Goal: Task Accomplishment & Management: Use online tool/utility

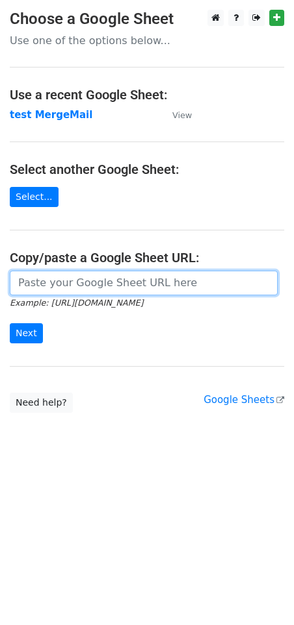
click at [71, 283] on input "url" at bounding box center [144, 283] width 268 height 25
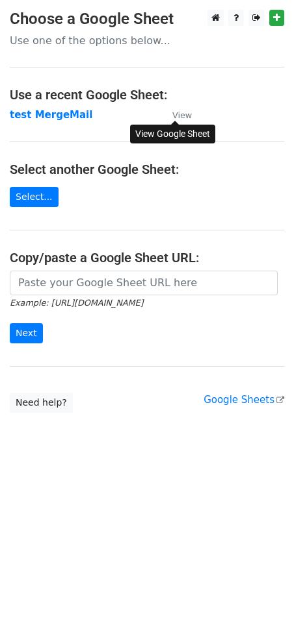
click at [185, 114] on small "View" at bounding box center [181, 115] width 19 height 10
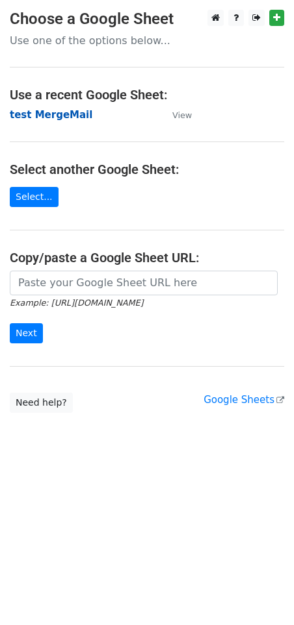
click at [57, 115] on strong "test MergeMail" at bounding box center [51, 115] width 82 height 12
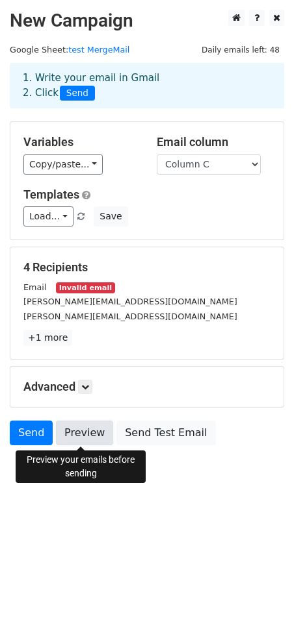
click at [84, 436] on link "Preview" at bounding box center [84, 433] width 57 height 25
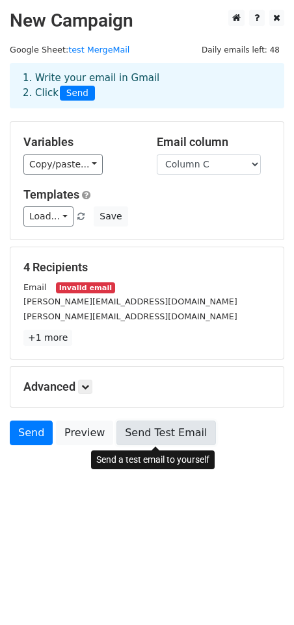
click at [158, 432] on link "Send Test Email" at bounding box center [165, 433] width 99 height 25
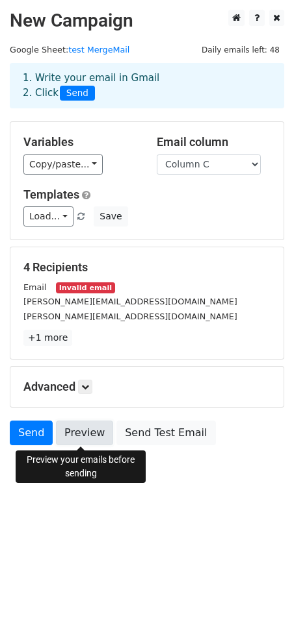
click at [81, 433] on link "Preview" at bounding box center [84, 433] width 57 height 25
click at [77, 433] on link "Preview" at bounding box center [84, 433] width 57 height 25
click at [80, 437] on link "Preview" at bounding box center [84, 433] width 57 height 25
click at [78, 432] on link "Preview" at bounding box center [84, 433] width 57 height 25
click at [84, 431] on link "Preview" at bounding box center [84, 433] width 57 height 25
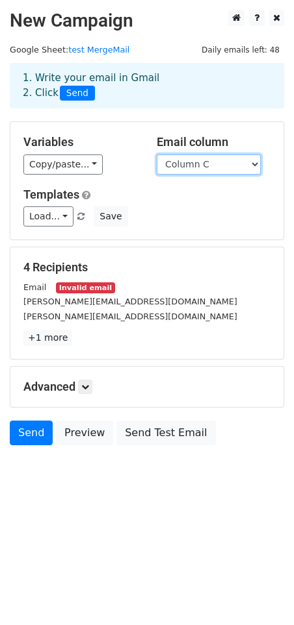
click at [205, 164] on select "Column A Column B Column C" at bounding box center [209, 165] width 104 height 20
click at [157, 155] on select "Column A Column B Column C" at bounding box center [209, 165] width 104 height 20
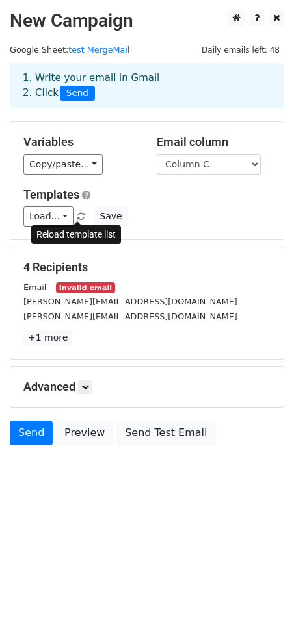
click at [79, 215] on span at bounding box center [80, 217] width 7 height 8
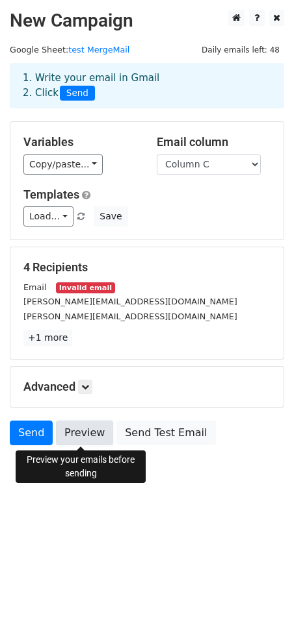
click at [77, 437] on link "Preview" at bounding box center [84, 433] width 57 height 25
click at [81, 433] on link "Preview" at bounding box center [84, 433] width 57 height 25
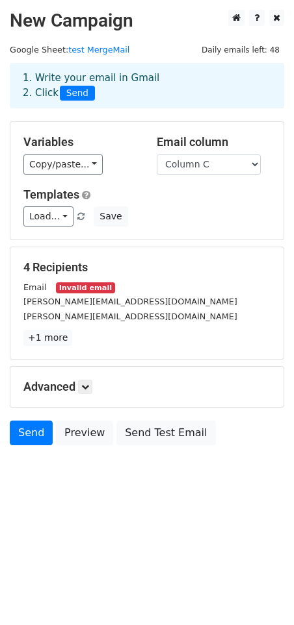
click at [96, 79] on div "1. Write your email in Gmail 2. Click Send" at bounding box center [147, 86] width 268 height 30
click at [92, 51] on link "test MergeMail" at bounding box center [98, 50] width 61 height 10
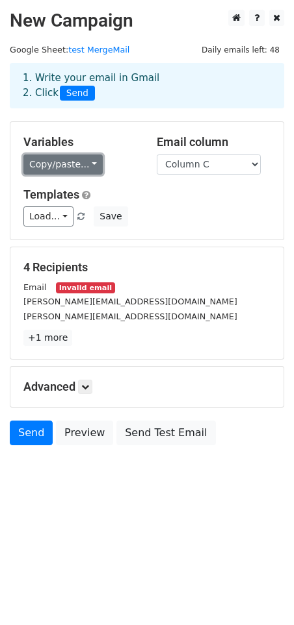
click at [81, 162] on link "Copy/paste..." at bounding box center [62, 165] width 79 height 20
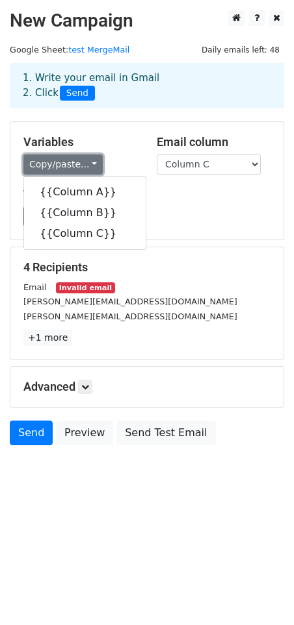
click at [81, 162] on link "Copy/paste..." at bounding box center [62, 165] width 79 height 20
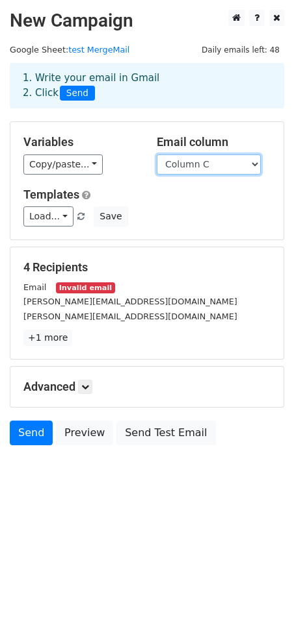
click at [208, 163] on select "Column A Column B Column C" at bounding box center [209, 165] width 104 height 20
click at [157, 155] on select "Column A Column B Column C" at bounding box center [209, 165] width 104 height 20
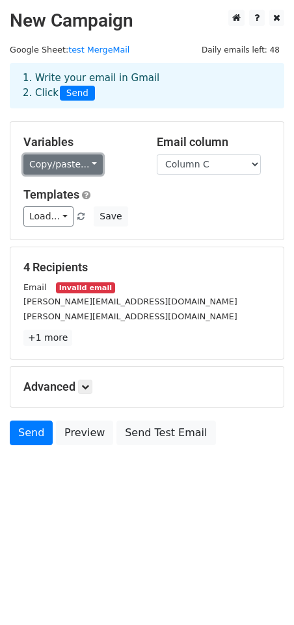
click at [74, 161] on link "Copy/paste..." at bounding box center [62, 165] width 79 height 20
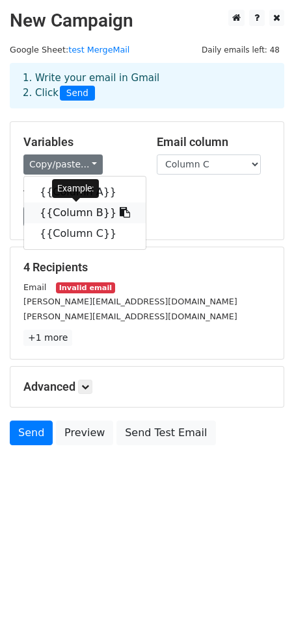
click at [120, 212] on icon at bounding box center [125, 212] width 10 height 10
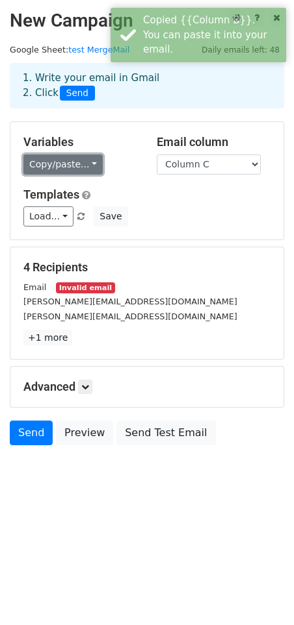
click at [86, 161] on link "Copy/paste..." at bounding box center [62, 165] width 79 height 20
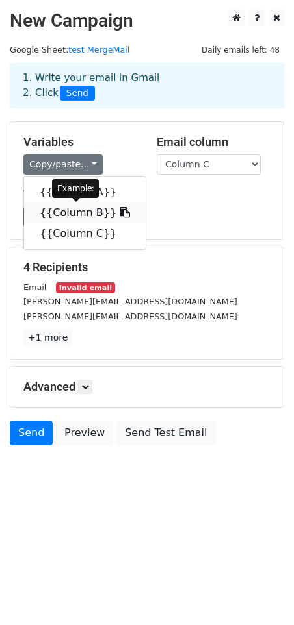
click at [60, 213] on link "{{Column B}}" at bounding box center [84, 213] width 121 height 21
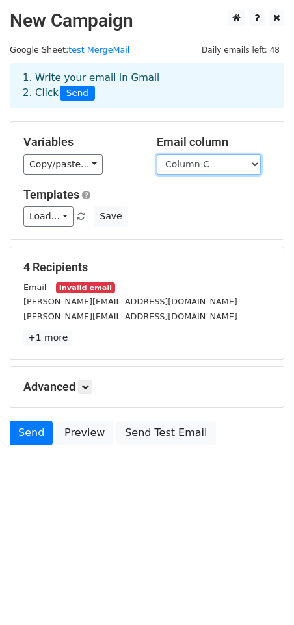
click at [202, 165] on select "Column A Column B Column C" at bounding box center [209, 165] width 104 height 20
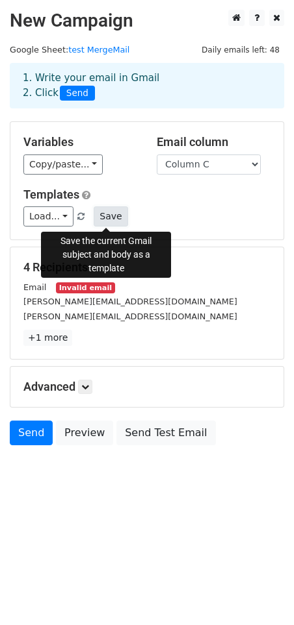
click at [105, 216] on button "Save" at bounding box center [111, 217] width 34 height 20
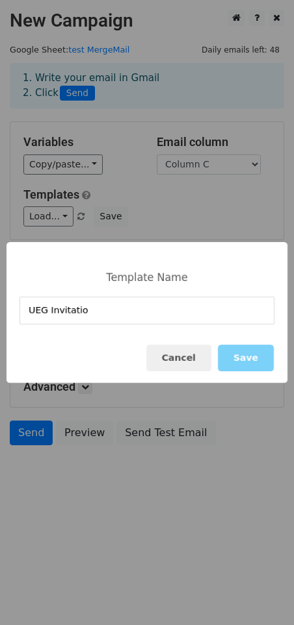
type input "UEG Invitation"
click at [258, 363] on button "Save" at bounding box center [246, 358] width 56 height 27
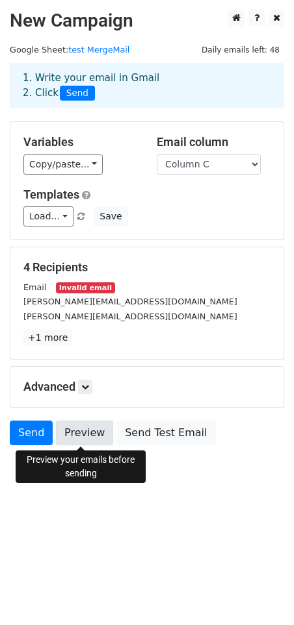
click at [84, 435] on link "Preview" at bounding box center [84, 433] width 57 height 25
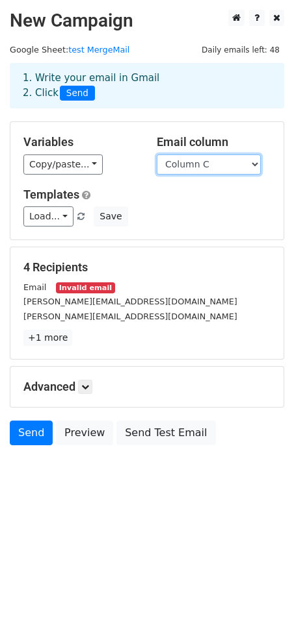
click at [215, 162] on select "Column A Column B Column C" at bounding box center [209, 165] width 104 height 20
click at [157, 155] on select "Column A Column B Column C" at bounding box center [209, 165] width 104 height 20
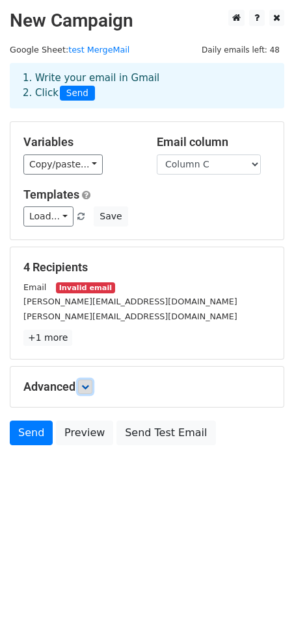
click at [90, 392] on link at bounding box center [85, 387] width 14 height 14
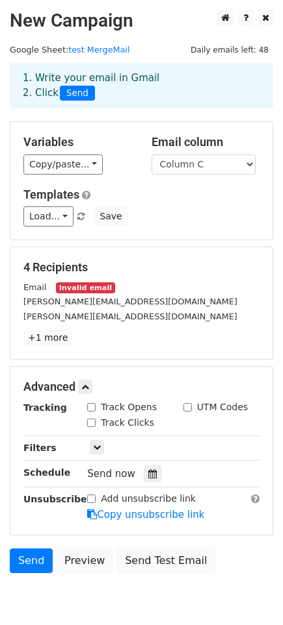
click at [93, 423] on input "Track Clicks" at bounding box center [91, 423] width 8 height 8
checkbox input "true"
click at [92, 409] on input "Track Opens" at bounding box center [91, 407] width 8 height 8
checkbox input "true"
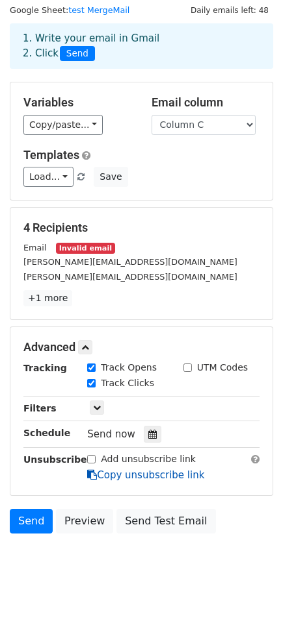
scroll to position [59, 0]
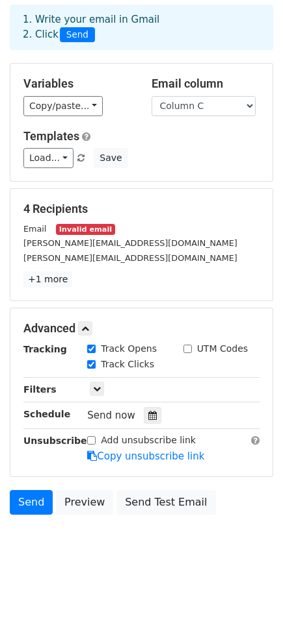
click at [90, 441] on input "Add unsubscribe link" at bounding box center [91, 440] width 8 height 8
checkbox input "true"
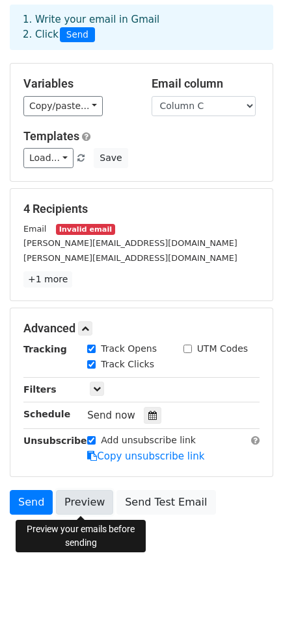
click at [81, 504] on link "Preview" at bounding box center [84, 502] width 57 height 25
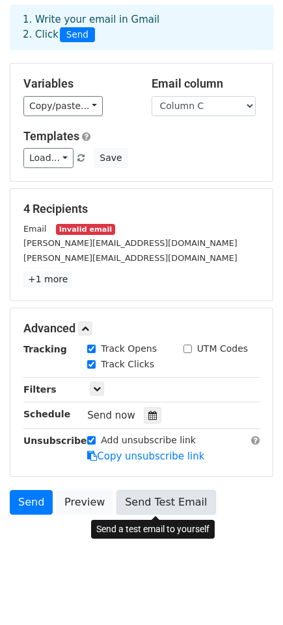
click at [155, 502] on link "Send Test Email" at bounding box center [165, 502] width 99 height 25
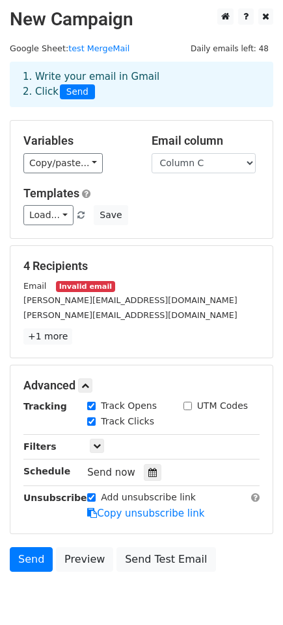
scroll to position [0, 0]
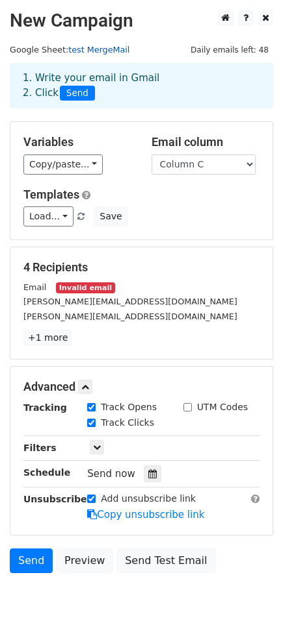
click at [108, 47] on link "test MergeMail" at bounding box center [98, 50] width 61 height 10
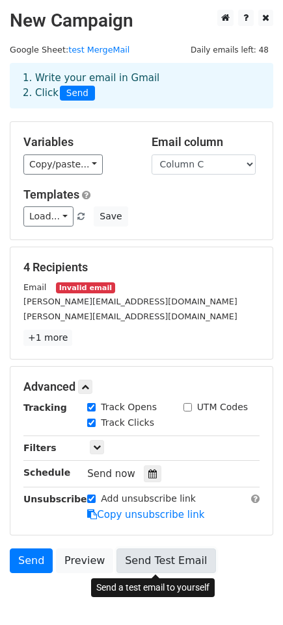
click at [138, 562] on link "Send Test Email" at bounding box center [165, 561] width 99 height 25
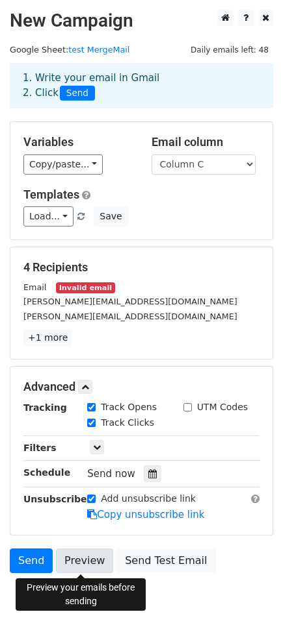
click at [73, 560] on link "Preview" at bounding box center [84, 561] width 57 height 25
click at [71, 559] on link "Preview" at bounding box center [84, 561] width 57 height 25
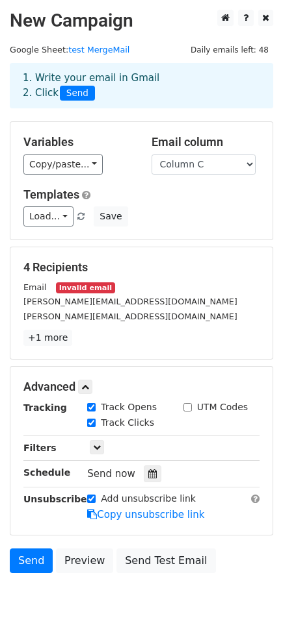
click at [200, 199] on h5 "Templates" at bounding box center [141, 195] width 236 height 14
click at [91, 49] on link "test MergeMail" at bounding box center [98, 50] width 61 height 10
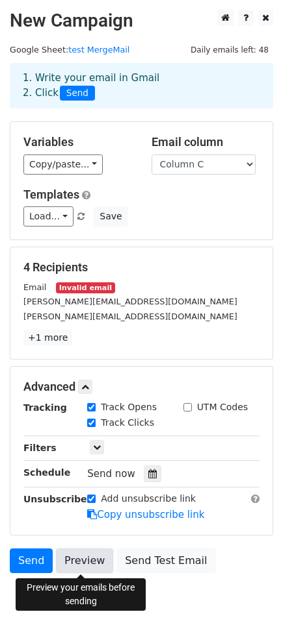
click at [81, 557] on link "Preview" at bounding box center [84, 561] width 57 height 25
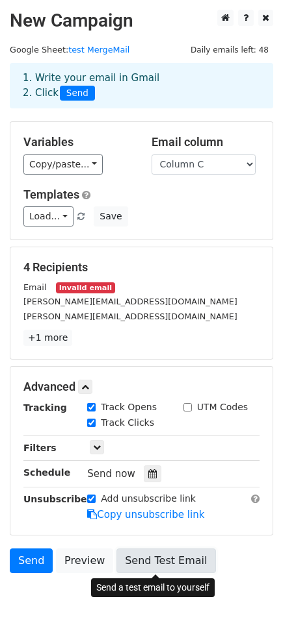
click at [166, 560] on link "Send Test Email" at bounding box center [165, 561] width 99 height 25
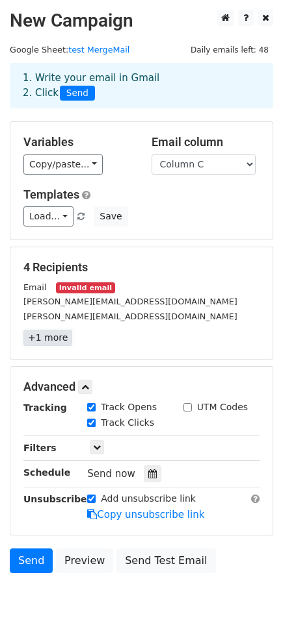
click at [51, 337] on link "+1 more" at bounding box center [47, 338] width 49 height 16
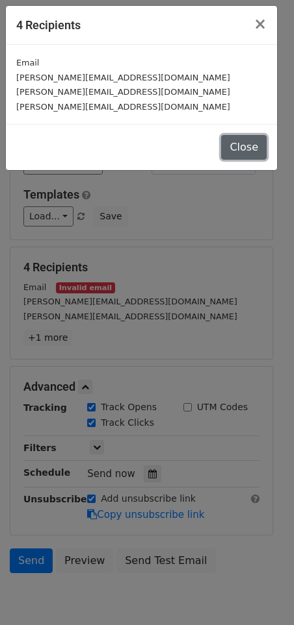
click at [244, 147] on button "Close" at bounding box center [243, 147] width 45 height 25
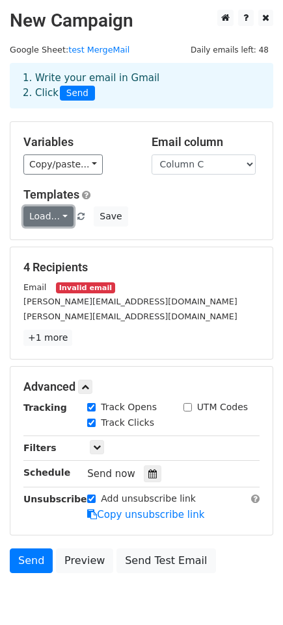
click at [66, 212] on link "Load..." at bounding box center [48, 217] width 50 height 20
click at [199, 201] on h5 "Templates" at bounding box center [141, 195] width 236 height 14
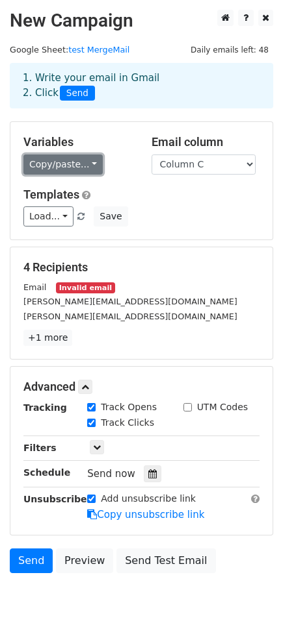
click at [91, 163] on link "Copy/paste..." at bounding box center [62, 165] width 79 height 20
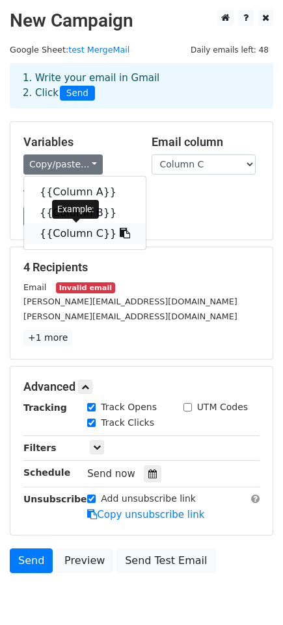
click at [62, 233] on link "{{Column C}}" at bounding box center [84, 233] width 121 height 21
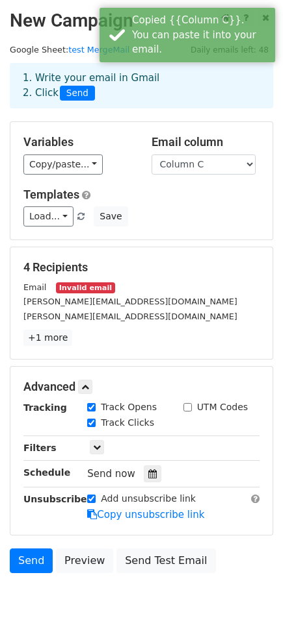
click at [160, 177] on div "Variables Copy/paste... {{Column A}} {{Column B}} {{Column C}} Email column Col…" at bounding box center [141, 181] width 262 height 118
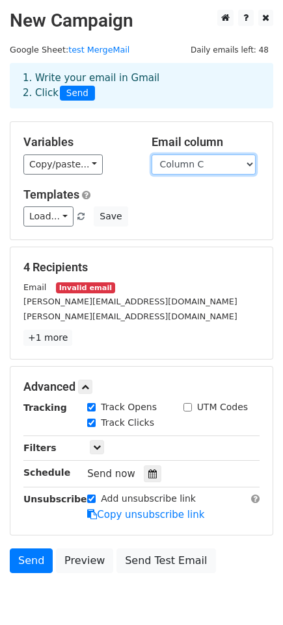
click at [240, 161] on select "Column A Column B Column C" at bounding box center [203, 165] width 104 height 20
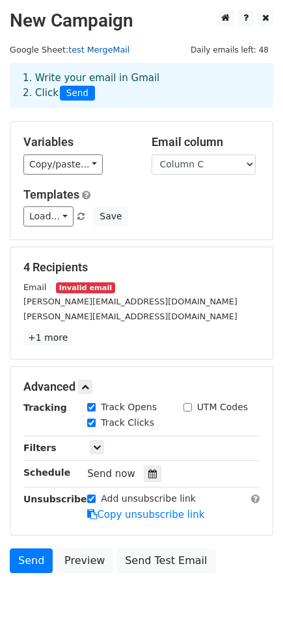
click at [117, 49] on link "test MergeMail" at bounding box center [98, 50] width 61 height 10
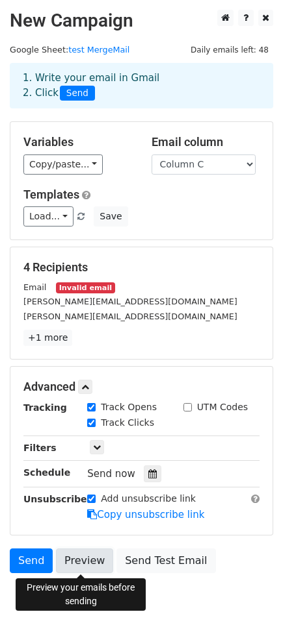
click at [79, 561] on link "Preview" at bounding box center [84, 561] width 57 height 25
click at [78, 557] on link "Preview" at bounding box center [84, 561] width 57 height 25
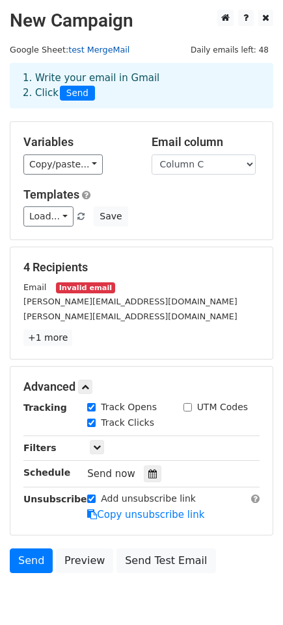
click at [112, 48] on link "test MergeMail" at bounding box center [98, 50] width 61 height 10
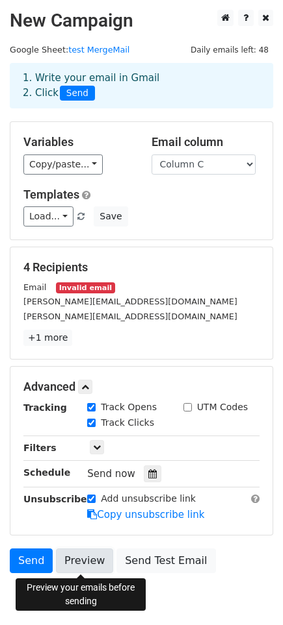
click at [78, 564] on link "Preview" at bounding box center [84, 561] width 57 height 25
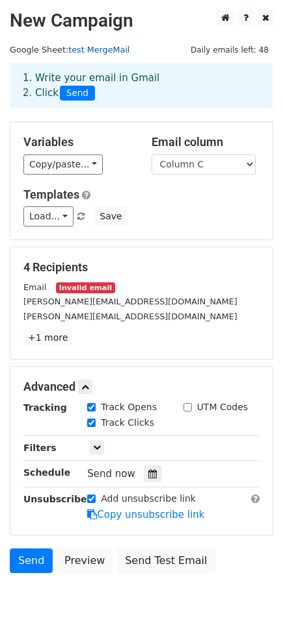
click at [100, 51] on link "test MergeMail" at bounding box center [98, 50] width 61 height 10
click at [81, 216] on link at bounding box center [81, 217] width 11 height 10
click at [77, 216] on span at bounding box center [80, 217] width 7 height 8
click at [65, 215] on link "Load..." at bounding box center [48, 217] width 50 height 20
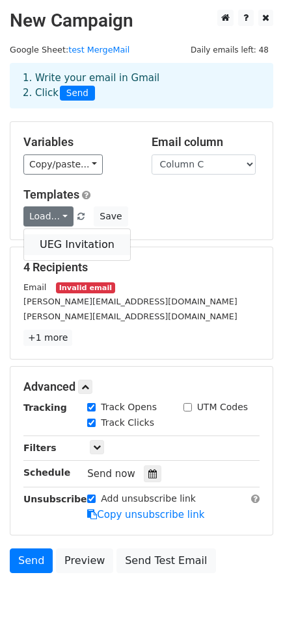
click at [64, 244] on link "UEG Invitation" at bounding box center [77, 244] width 106 height 21
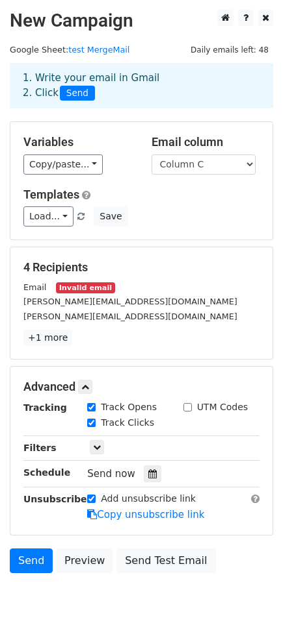
click at [79, 216] on span at bounding box center [80, 217] width 7 height 8
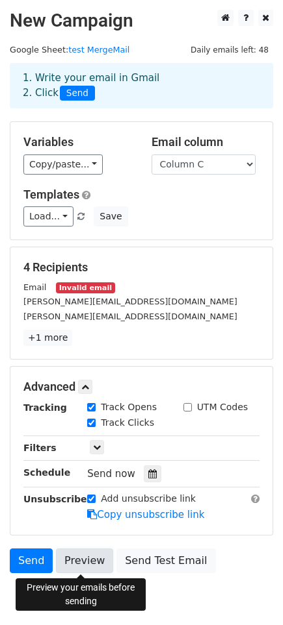
click at [79, 562] on link "Preview" at bounding box center [84, 561] width 57 height 25
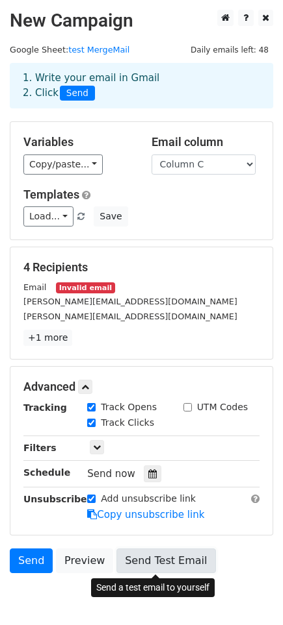
click at [170, 561] on link "Send Test Email" at bounding box center [165, 561] width 99 height 25
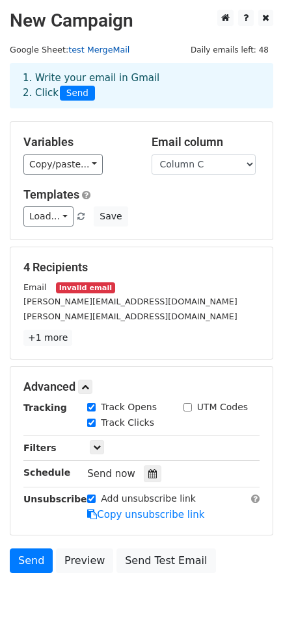
click at [93, 49] on link "test MergeMail" at bounding box center [98, 50] width 61 height 10
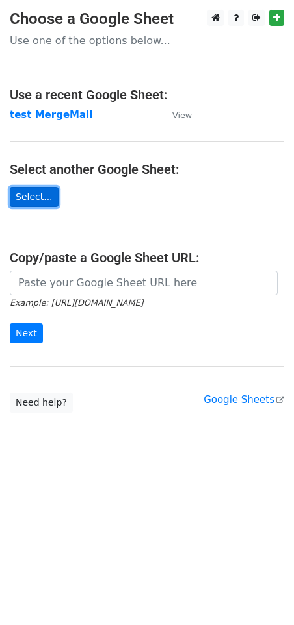
click at [34, 196] on link "Select..." at bounding box center [34, 197] width 49 height 20
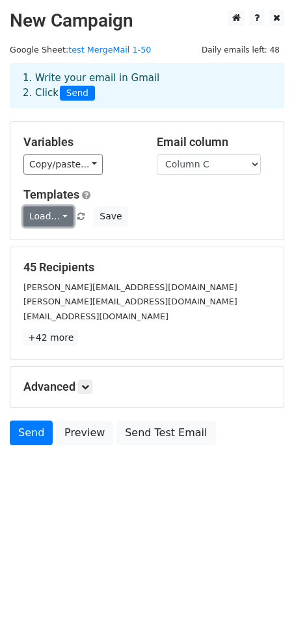
click at [63, 216] on link "Load..." at bounding box center [48, 217] width 50 height 20
click at [66, 246] on link "UEG Invitation" at bounding box center [77, 244] width 106 height 21
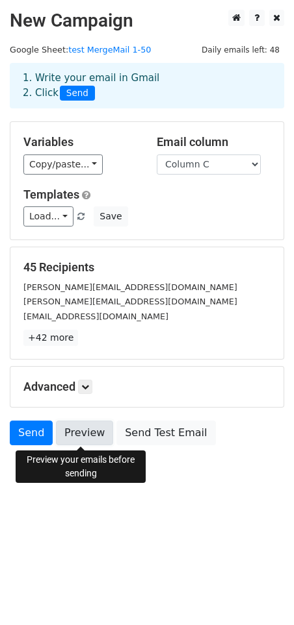
click at [82, 433] on link "Preview" at bounding box center [84, 433] width 57 height 25
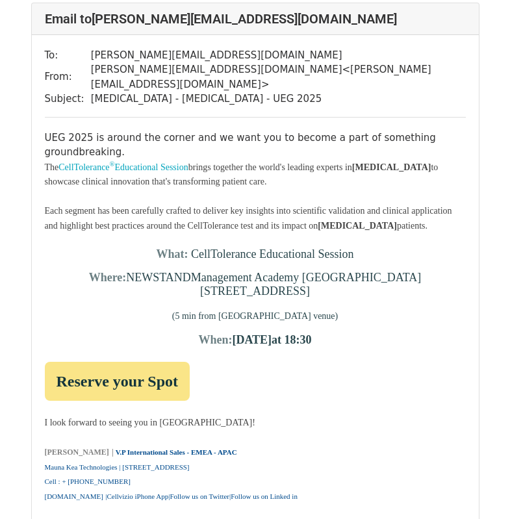
scroll to position [75, 0]
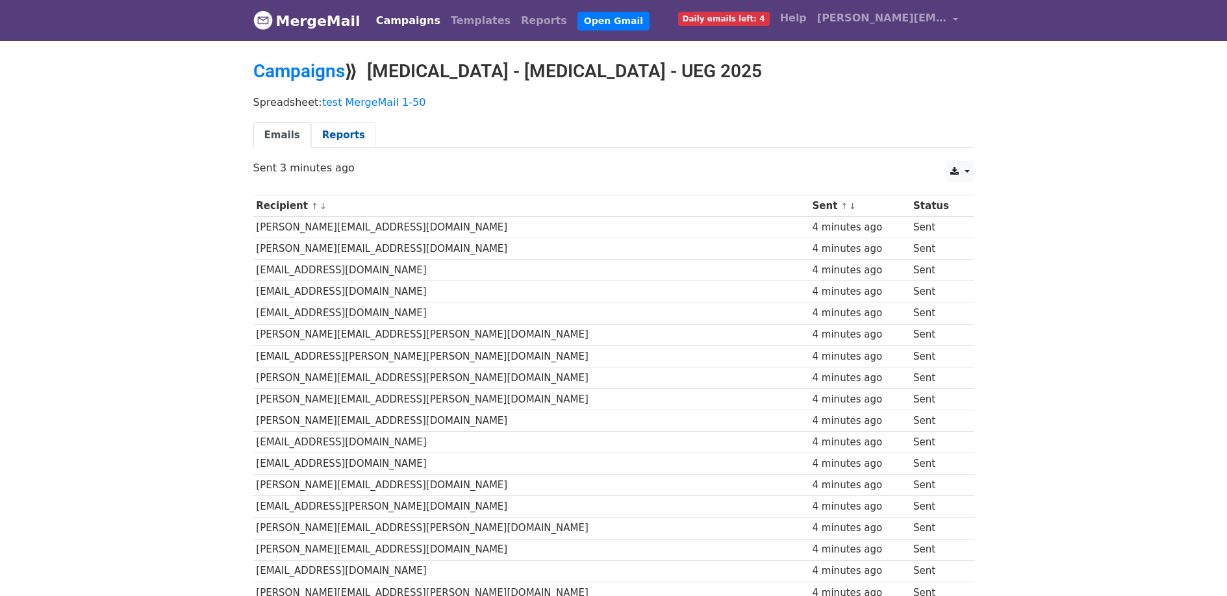
click at [328, 134] on link "Reports" at bounding box center [343, 135] width 65 height 27
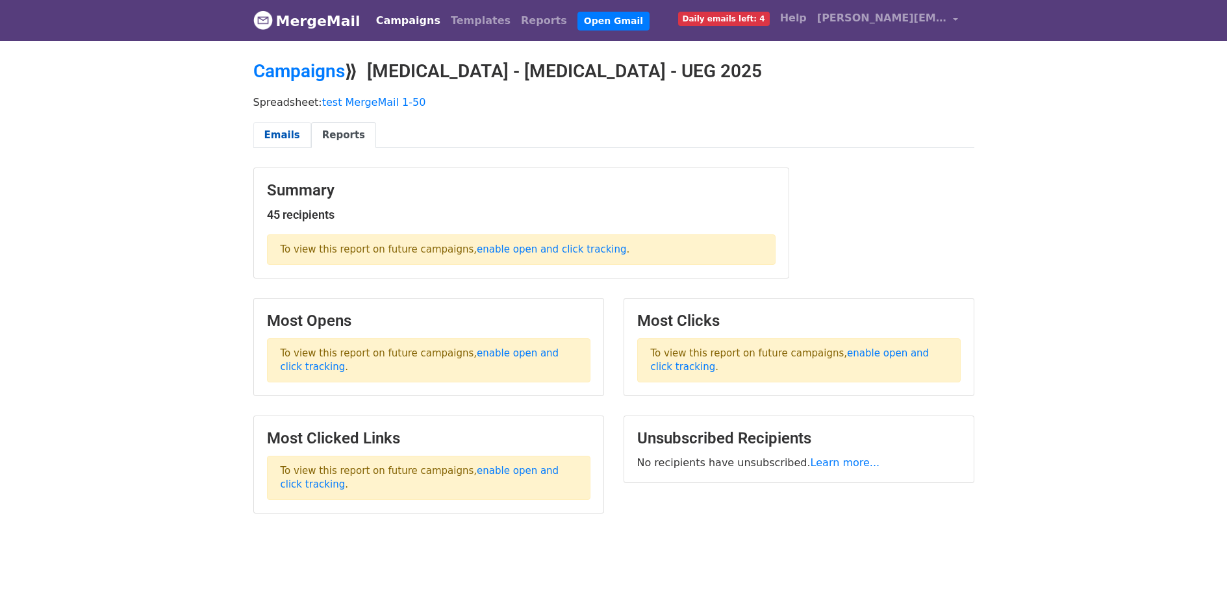
click at [273, 134] on link "Emails" at bounding box center [282, 135] width 58 height 27
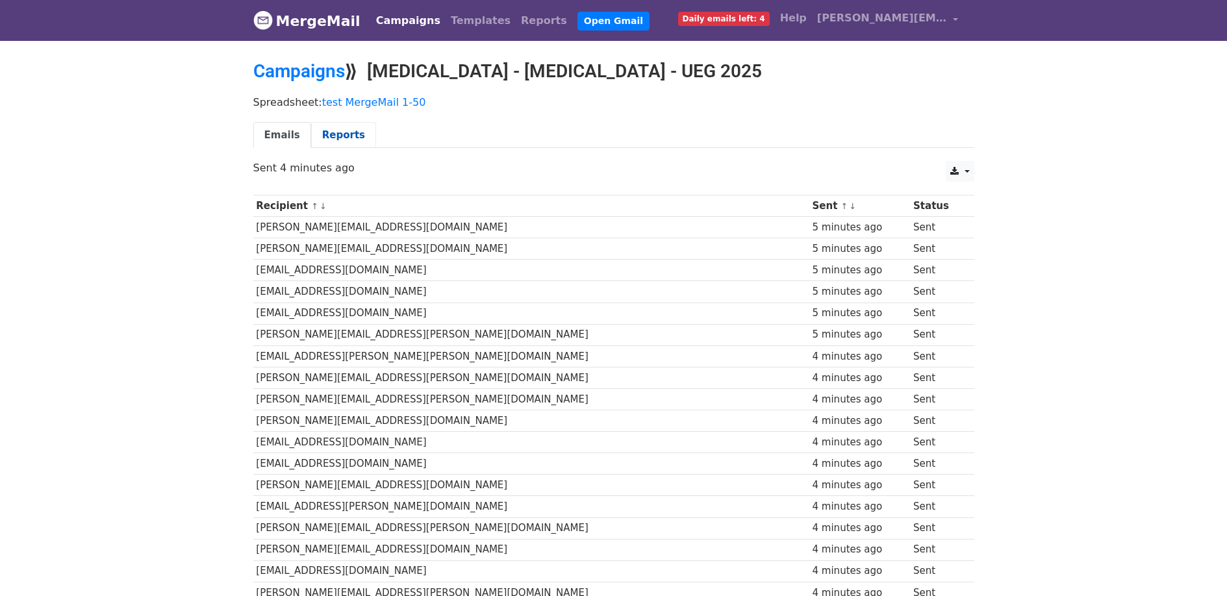
click at [342, 137] on link "Reports" at bounding box center [343, 135] width 65 height 27
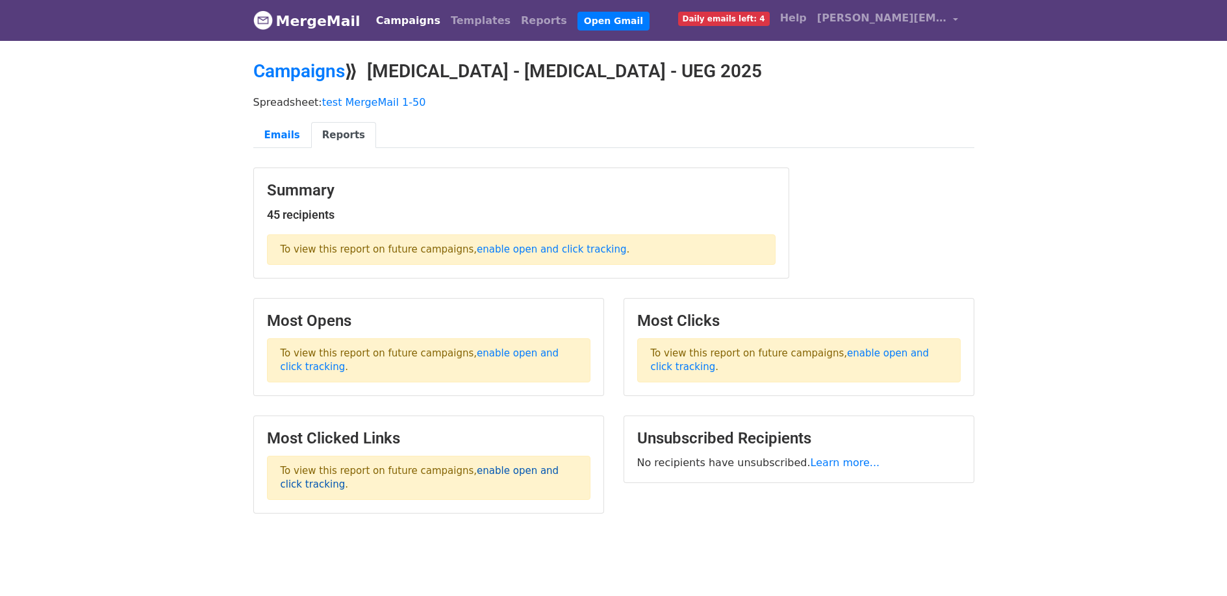
click at [525, 473] on link "enable open and click tracking" at bounding box center [420, 477] width 279 height 25
